Goal: Navigation & Orientation: Find specific page/section

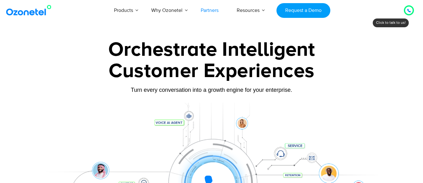
click at [213, 9] on link "Partners" at bounding box center [210, 10] width 36 height 21
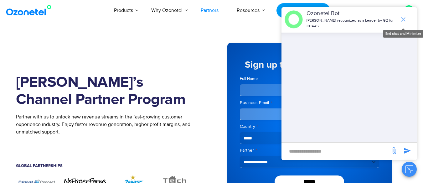
click at [403, 17] on icon "end chat or minimize" at bounding box center [403, 19] width 4 height 4
